Goal: Task Accomplishment & Management: Use online tool/utility

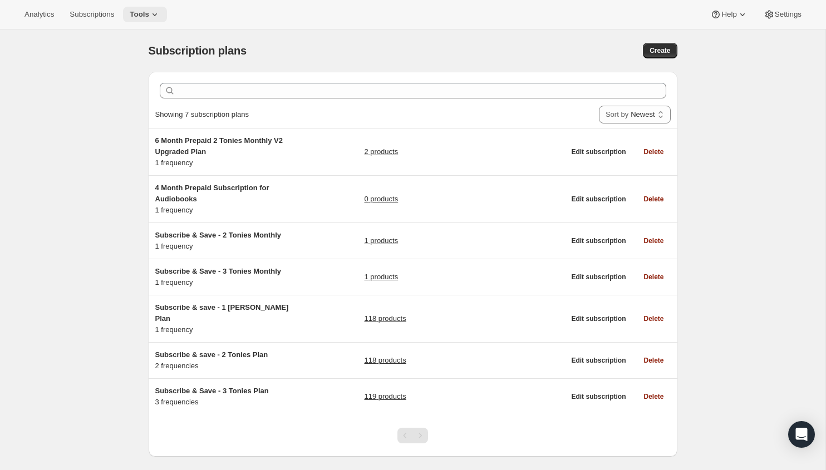
click at [149, 18] on span "Tools" at bounding box center [139, 14] width 19 height 9
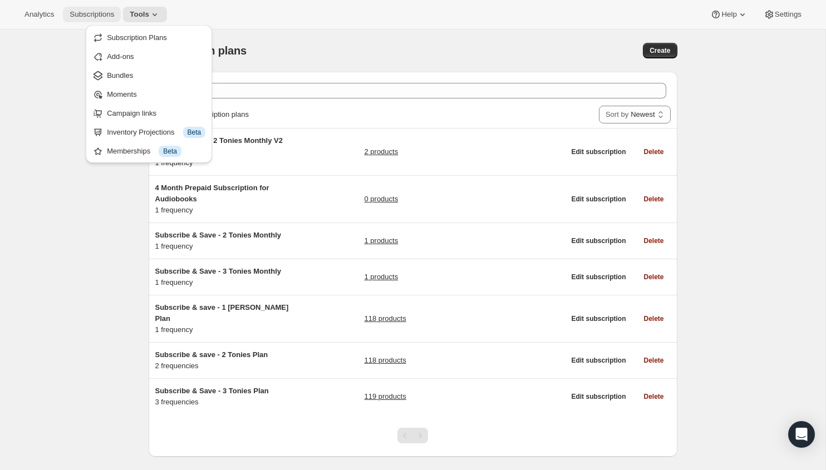
click at [93, 16] on span "Subscriptions" at bounding box center [92, 14] width 45 height 9
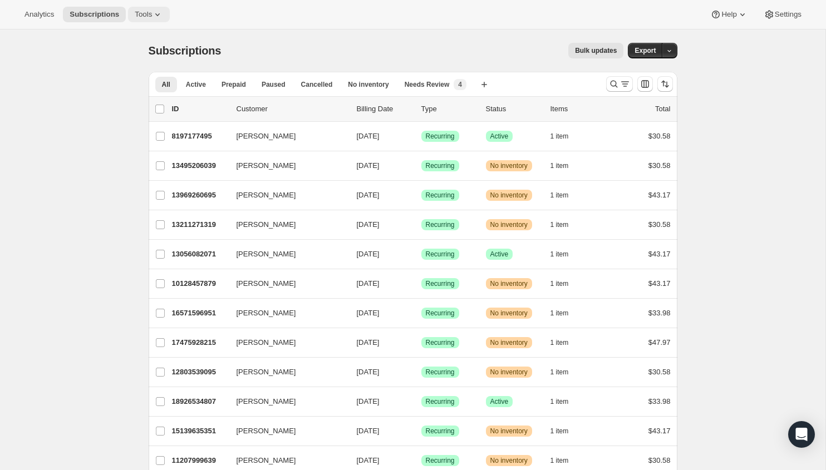
click at [150, 16] on span "Tools" at bounding box center [143, 14] width 17 height 9
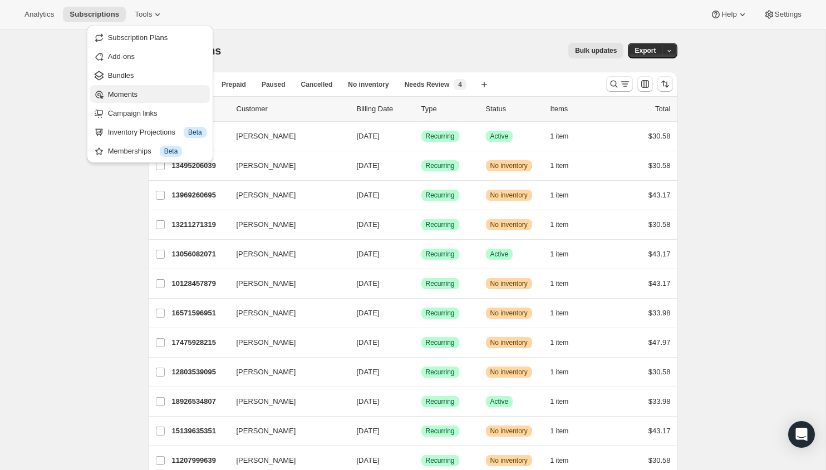
click at [120, 90] on span "Moments" at bounding box center [122, 94] width 29 height 8
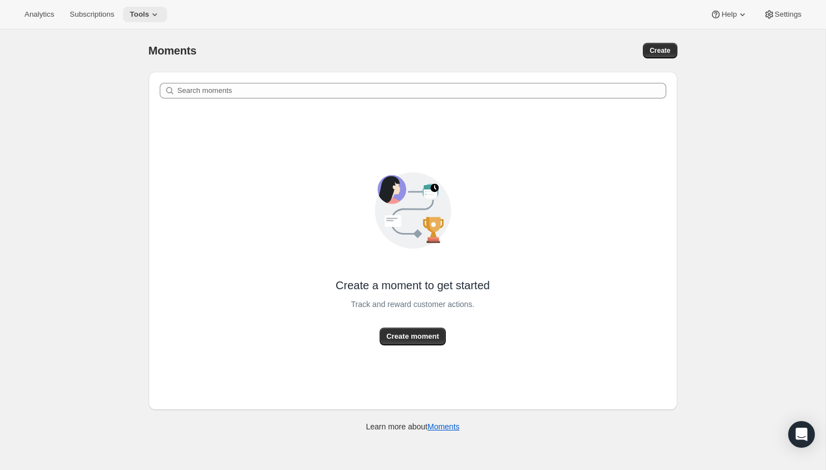
click at [144, 11] on span "Tools" at bounding box center [139, 14] width 19 height 9
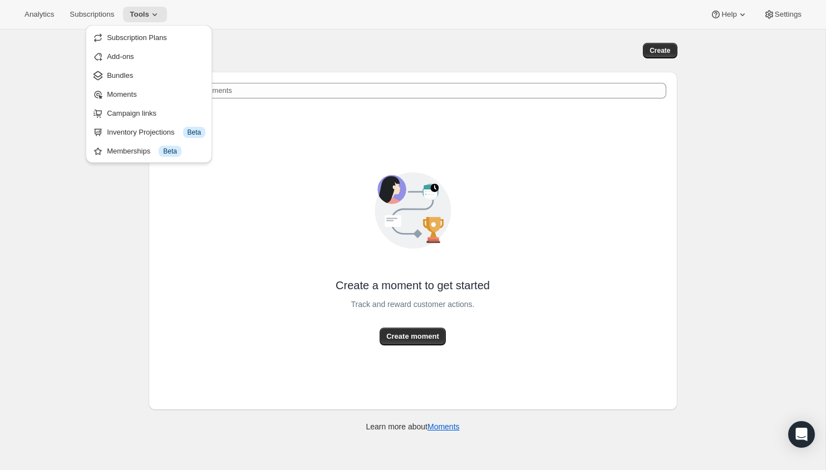
click at [67, 95] on div "Moments. This page is ready Moments Create Search moments Create a moment to ge…" at bounding box center [412, 264] width 825 height 470
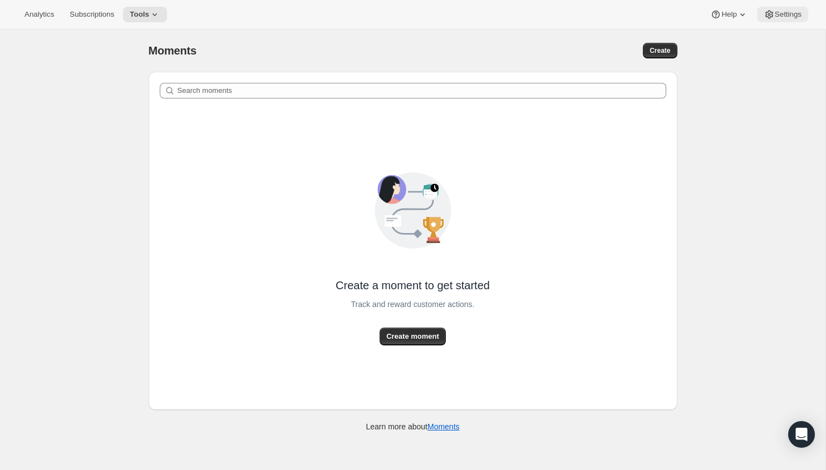
click at [781, 8] on button "Settings" at bounding box center [782, 15] width 51 height 16
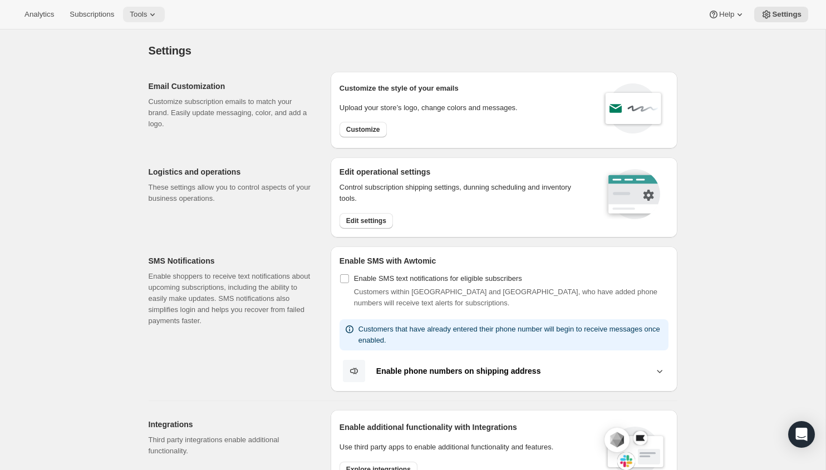
click at [158, 12] on icon at bounding box center [152, 14] width 11 height 11
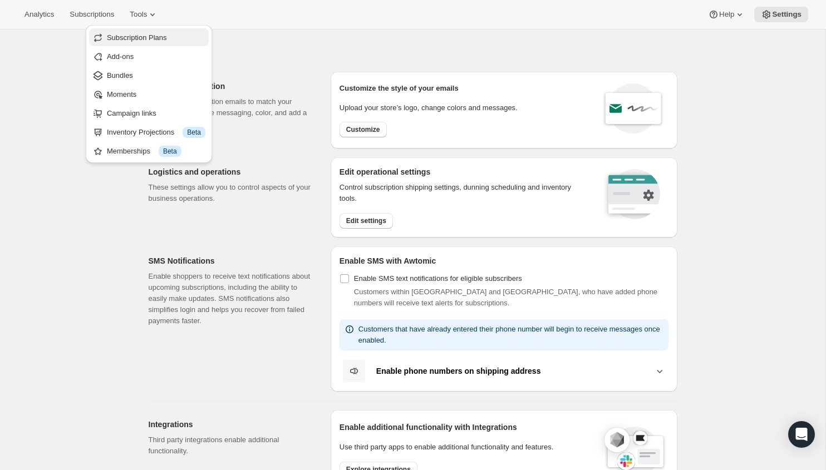
click at [128, 38] on span "Subscription Plans" at bounding box center [137, 37] width 60 height 8
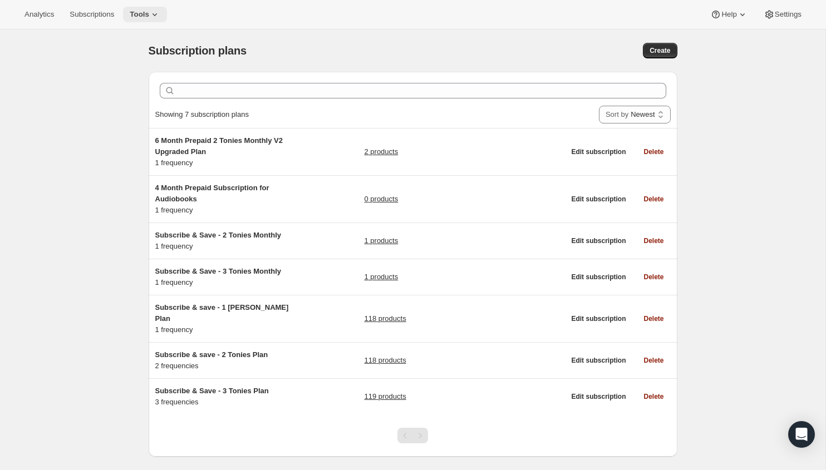
click at [146, 16] on span "Tools" at bounding box center [139, 14] width 19 height 9
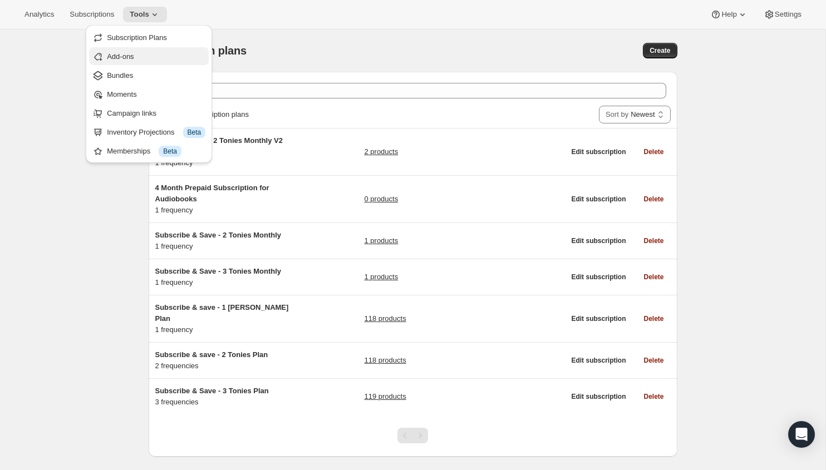
click at [144, 57] on span "Add-ons" at bounding box center [156, 56] width 98 height 11
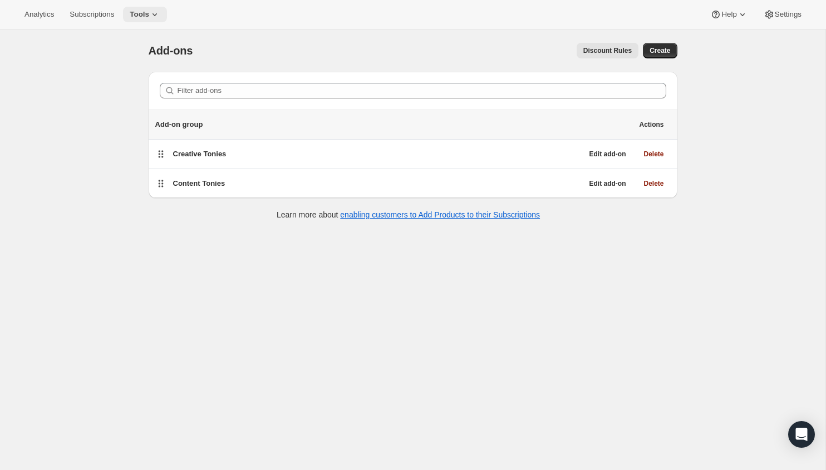
click at [147, 17] on span "Tools" at bounding box center [139, 14] width 19 height 9
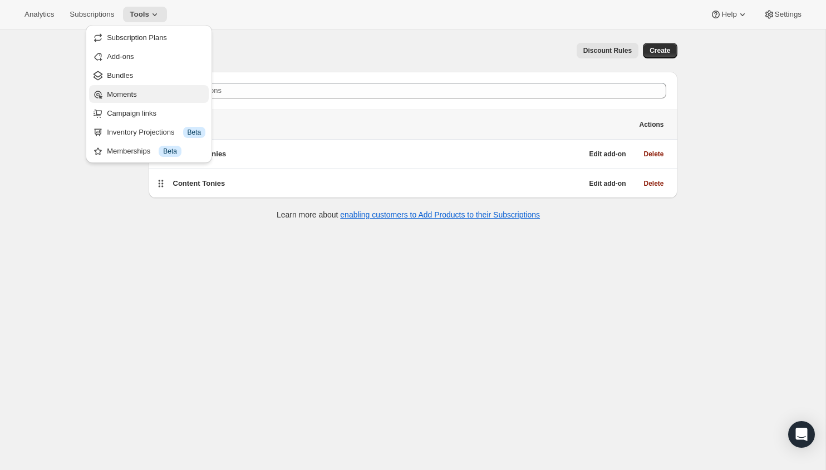
click at [132, 97] on span "Moments" at bounding box center [121, 94] width 29 height 8
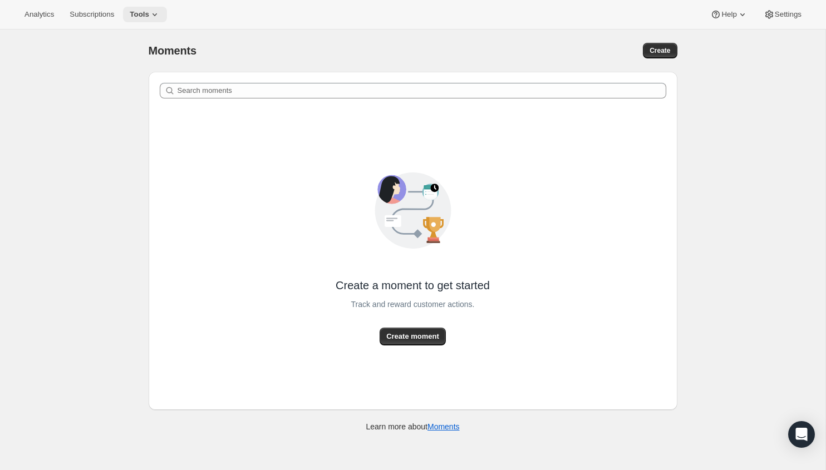
click at [149, 18] on span "Tools" at bounding box center [139, 14] width 19 height 9
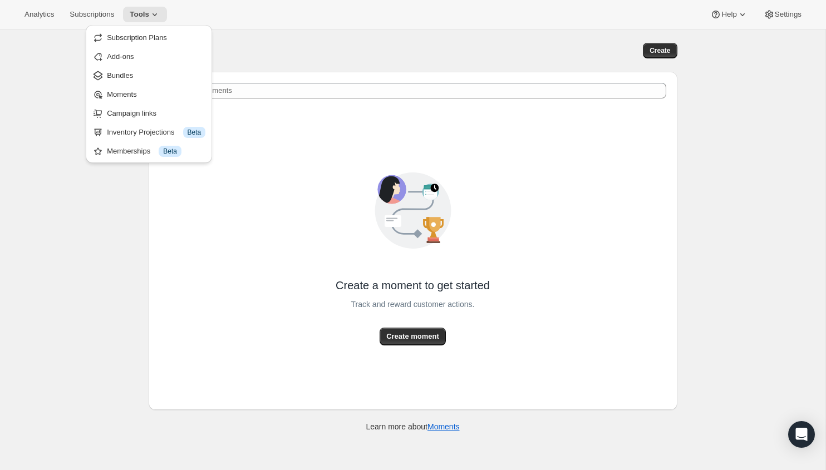
click at [89, 189] on div "Moments. This page is ready Moments Create Search moments Create a moment to ge…" at bounding box center [412, 264] width 825 height 470
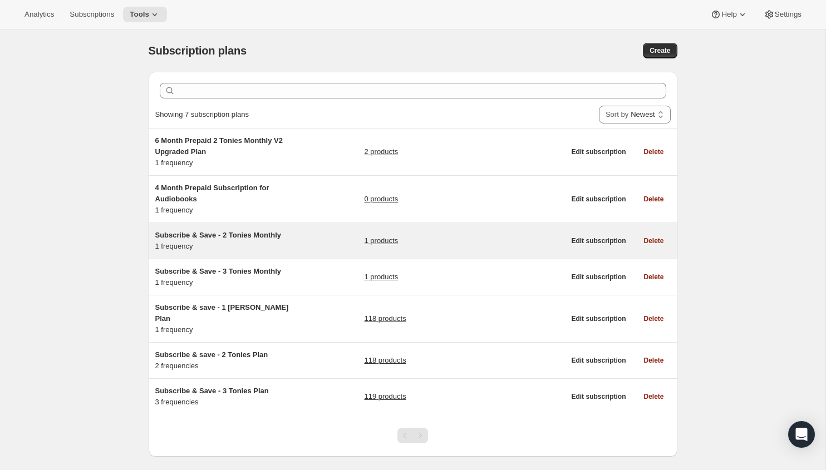
scroll to position [29, 0]
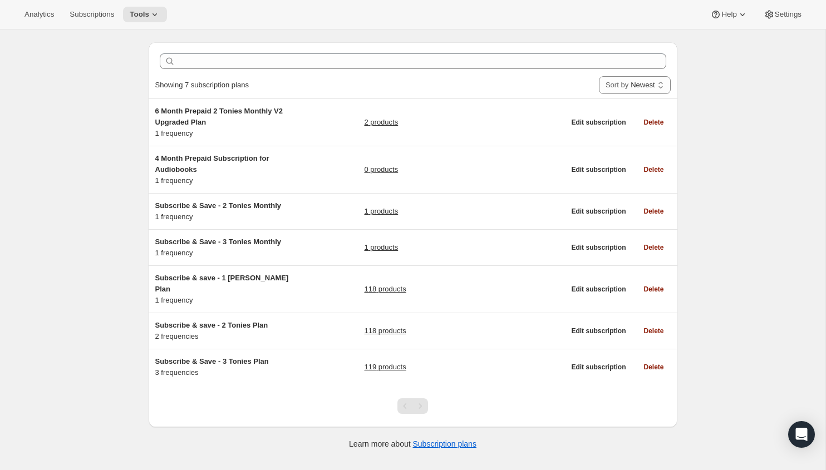
click at [42, 130] on div "Subscription plans. This page is ready Subscription plans Create Clear Showing …" at bounding box center [412, 235] width 825 height 470
click at [137, 36] on div "Subscription plans. This page is ready Subscription plans Create Clear Showing …" at bounding box center [412, 230] width 555 height 461
click at [21, 22] on button "Analytics" at bounding box center [39, 15] width 43 height 16
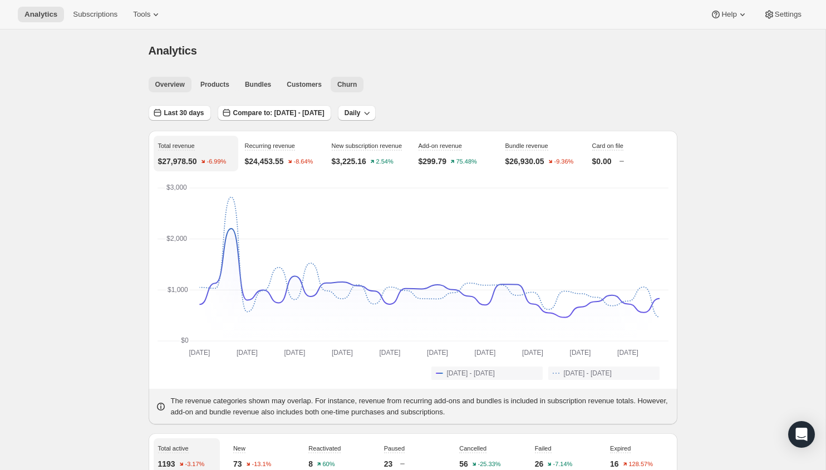
click at [351, 86] on span "Churn" at bounding box center [346, 84] width 19 height 9
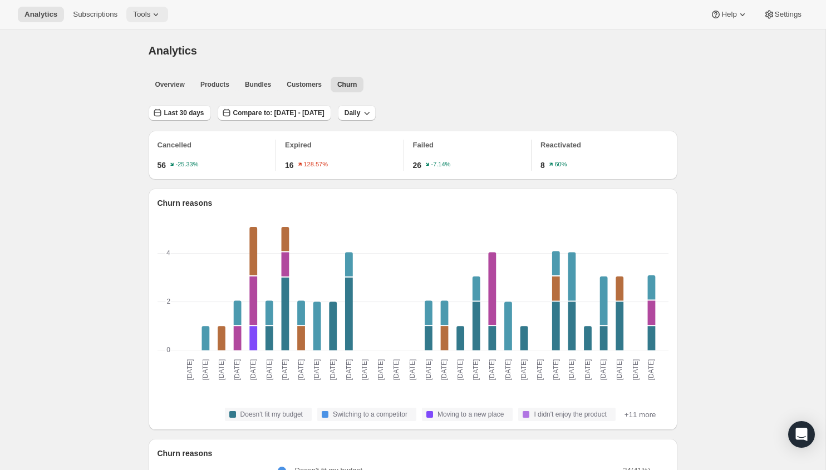
click at [156, 17] on icon at bounding box center [155, 14] width 11 height 11
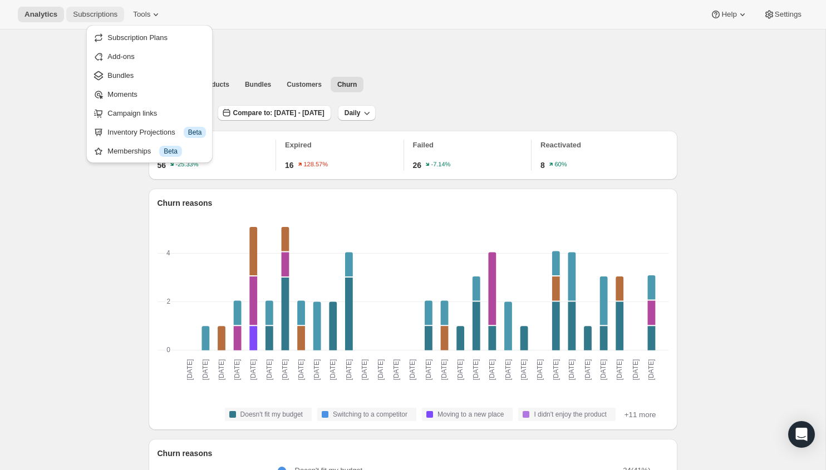
click at [105, 13] on span "Subscriptions" at bounding box center [95, 14] width 45 height 9
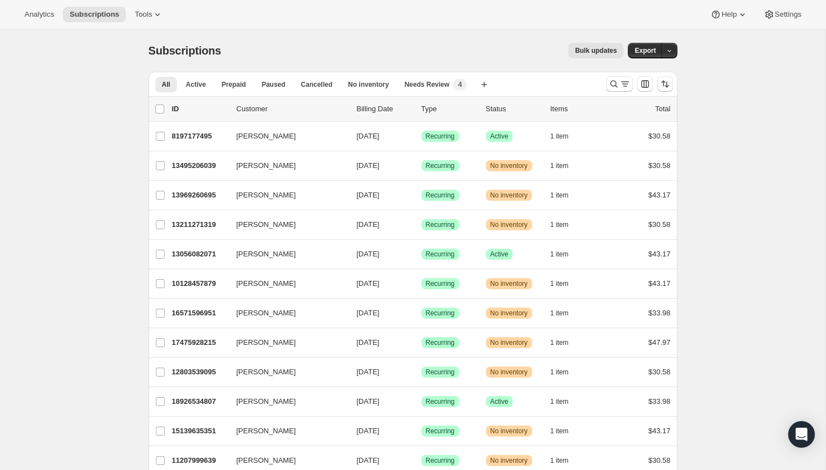
click at [160, 17] on icon at bounding box center [157, 14] width 11 height 11
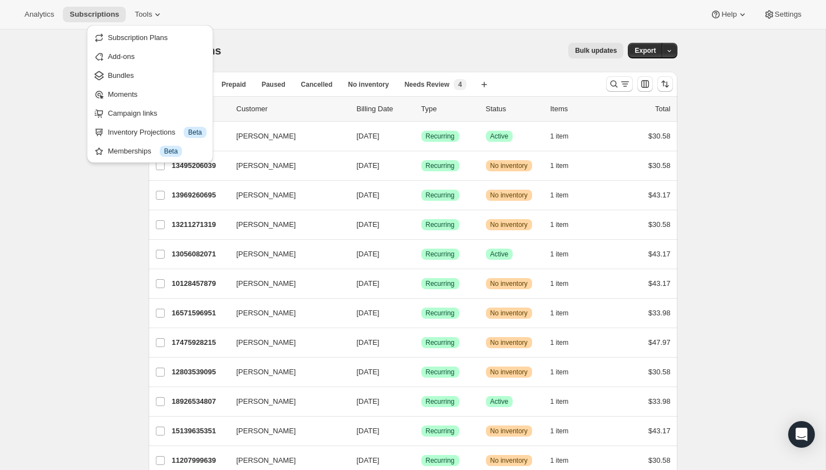
click at [263, 45] on div "Bulk updates" at bounding box center [428, 51] width 389 height 16
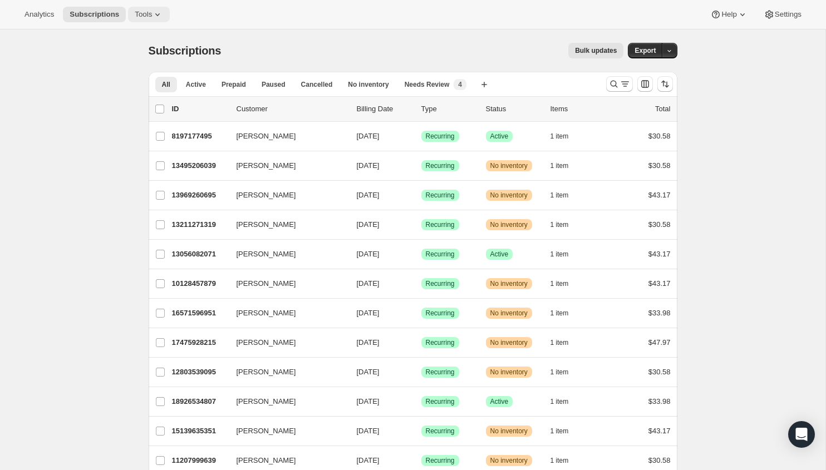
click at [141, 13] on span "Tools" at bounding box center [143, 14] width 17 height 9
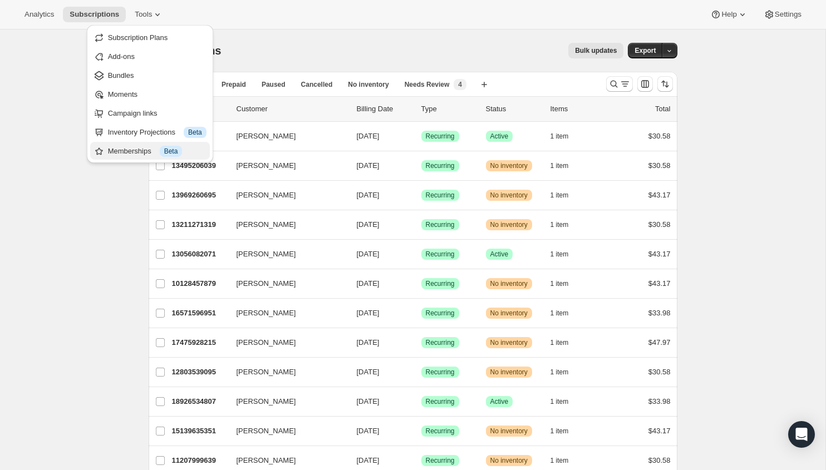
click at [153, 147] on div "Memberships Info Beta" at bounding box center [157, 151] width 98 height 11
